Goal: Task Accomplishment & Management: Manage account settings

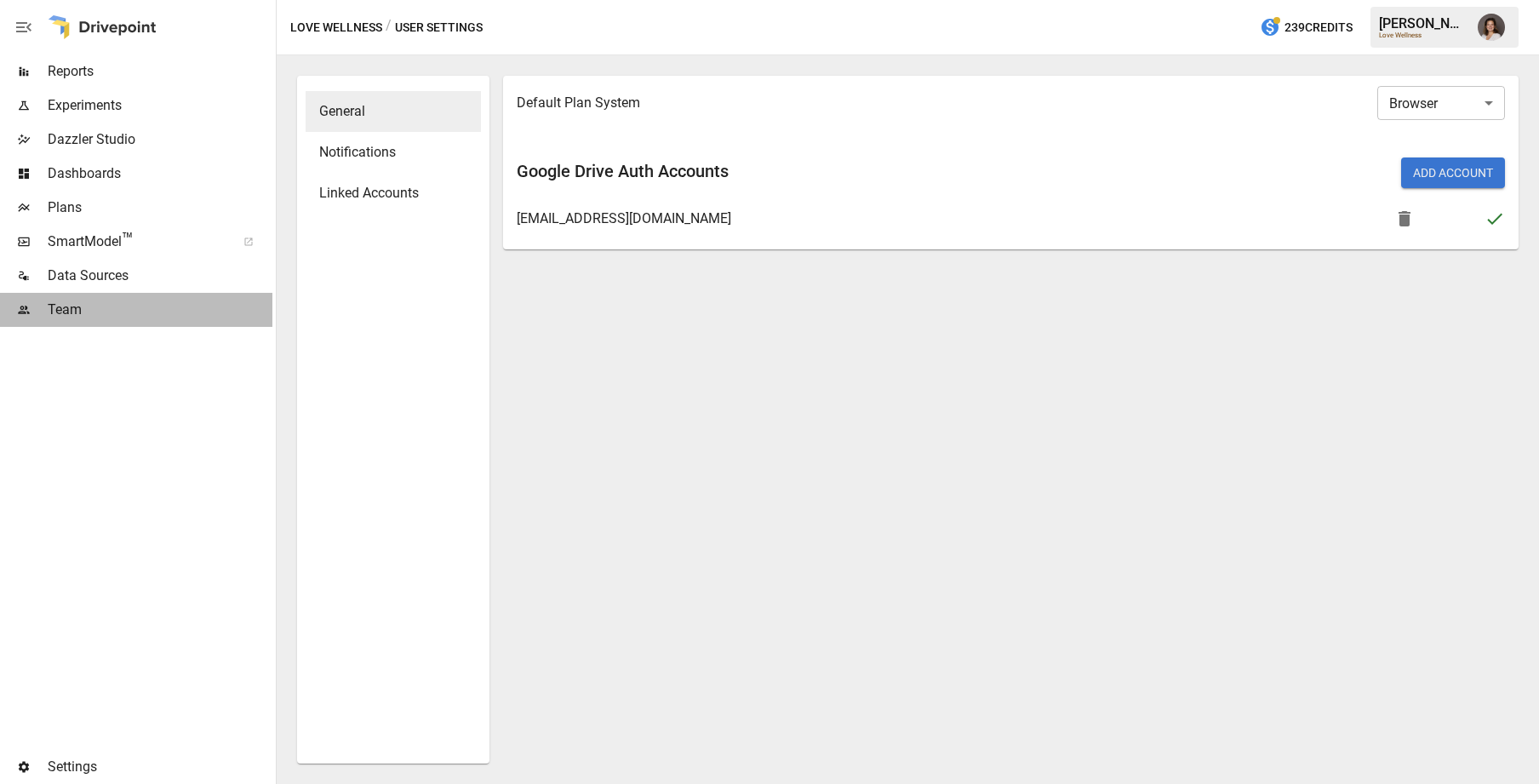
click at [89, 307] on span "Team" at bounding box center [161, 310] width 225 height 20
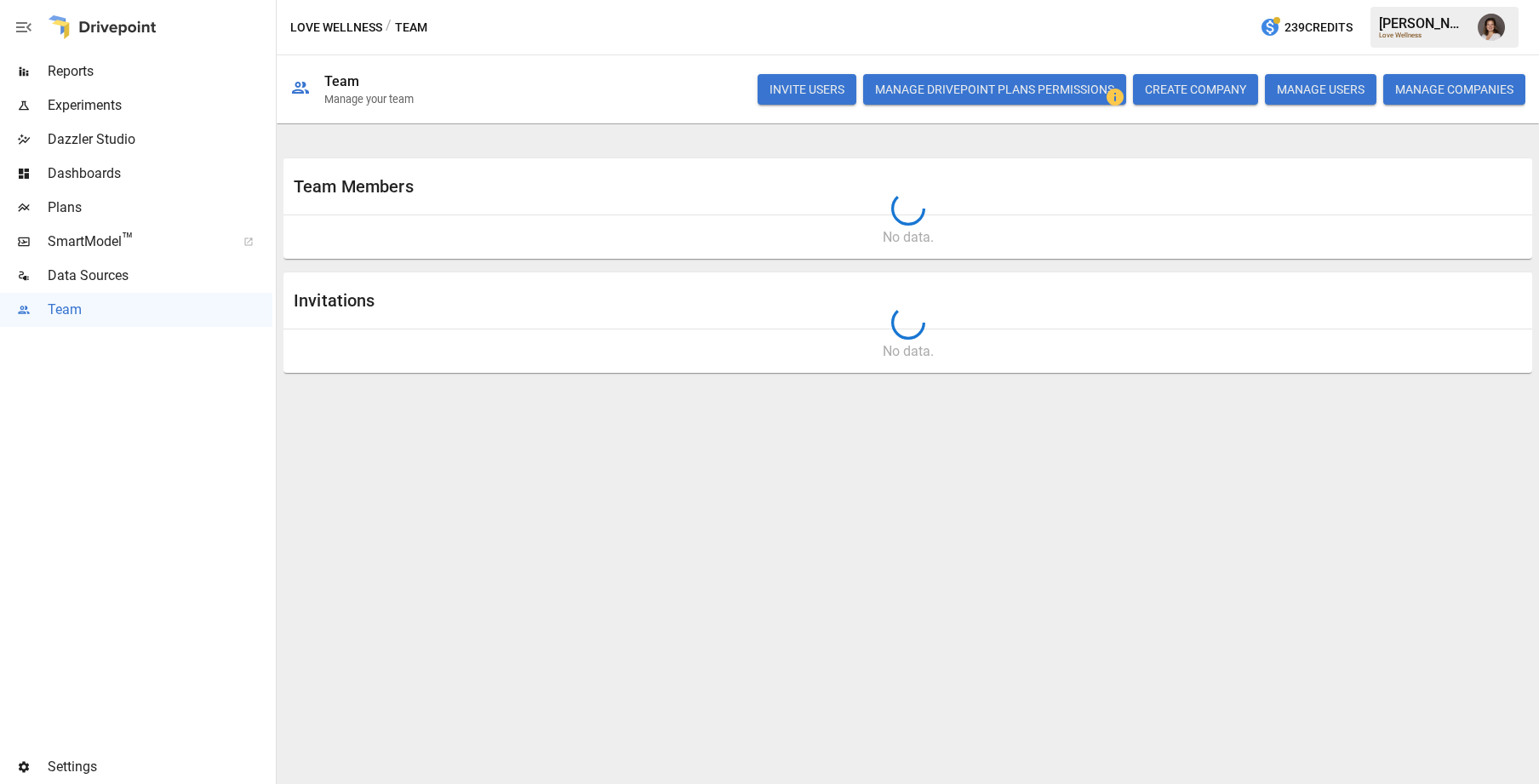
click at [1481, 28] on button "button" at bounding box center [1492, 28] width 48 height 48
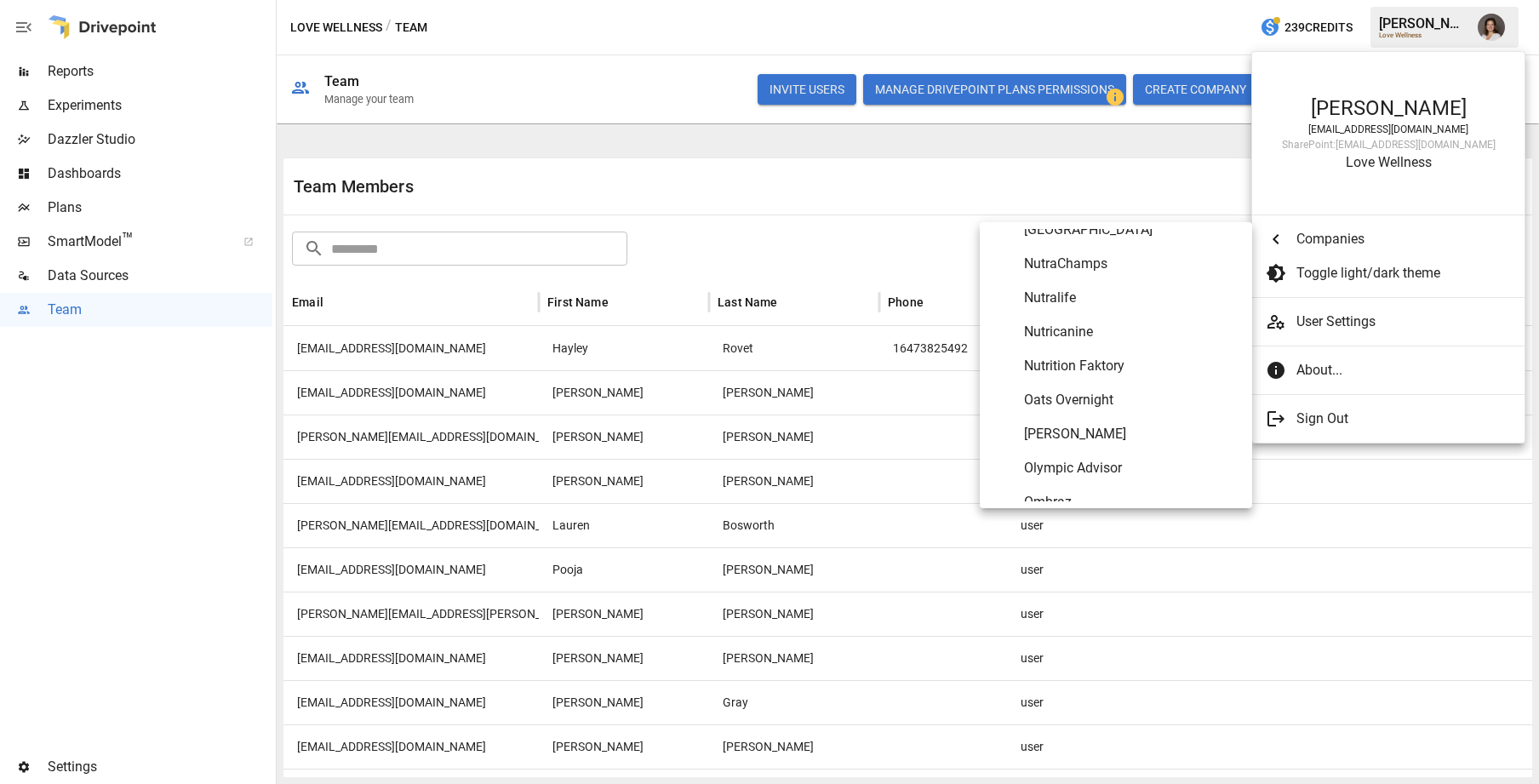
scroll to position [6863, 0]
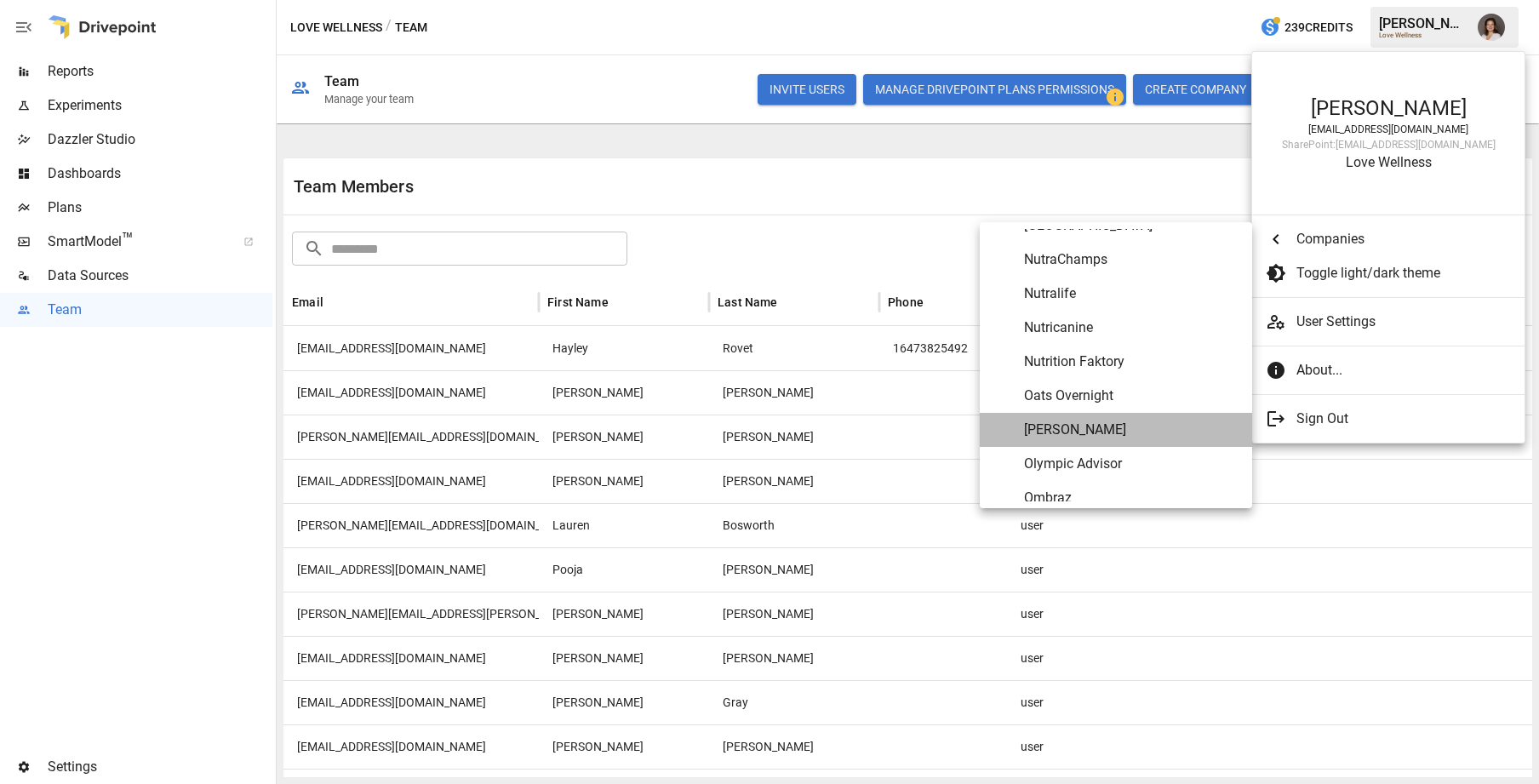
click at [1102, 430] on span "[PERSON_NAME]" at bounding box center [1131, 430] width 215 height 20
